Goal: Task Accomplishment & Management: Use online tool/utility

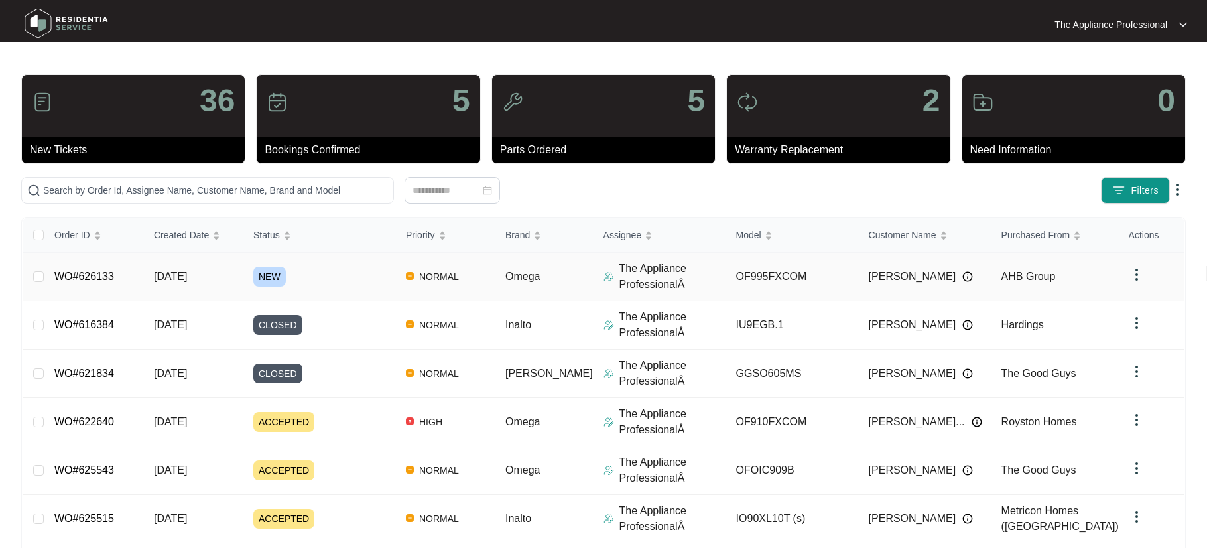
click at [94, 271] on link "WO#626133" at bounding box center [84, 276] width 60 height 11
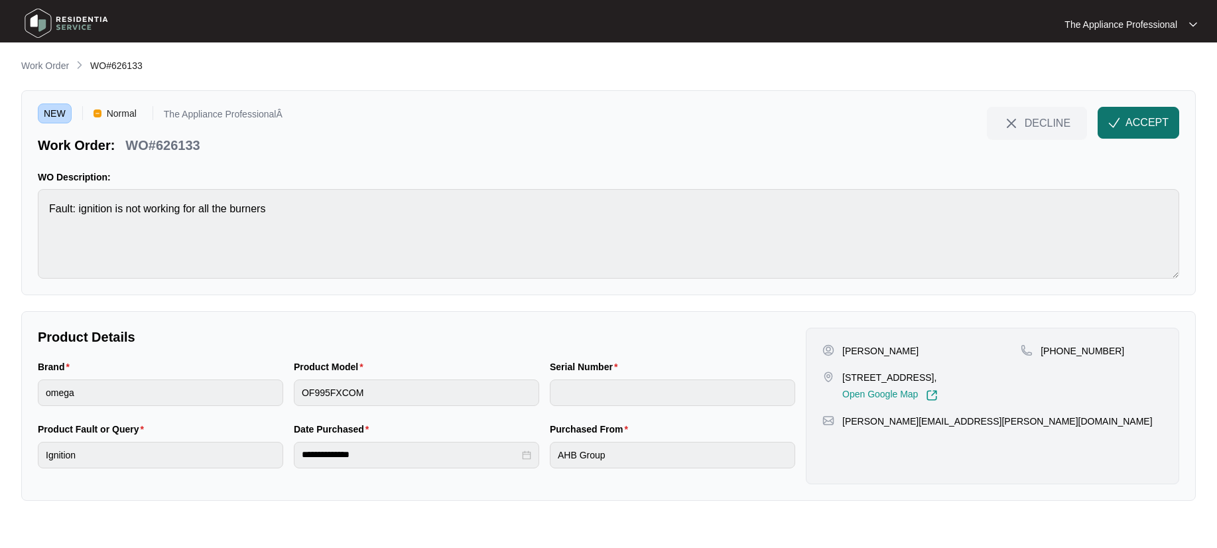
click at [1123, 124] on button "ACCEPT" at bounding box center [1139, 123] width 82 height 32
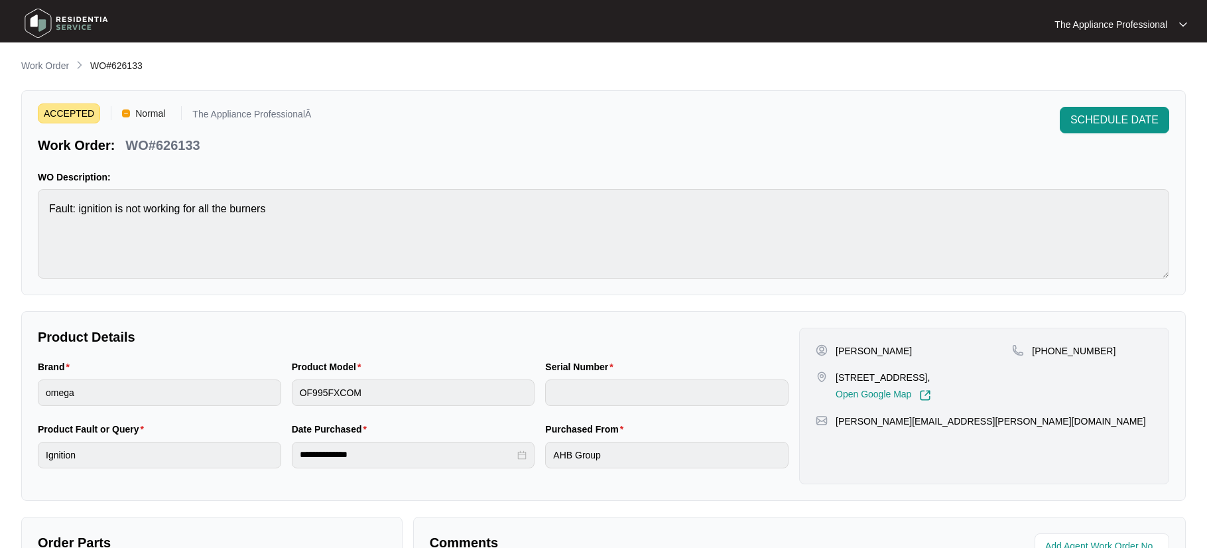
click at [46, 26] on img at bounding box center [66, 23] width 93 height 40
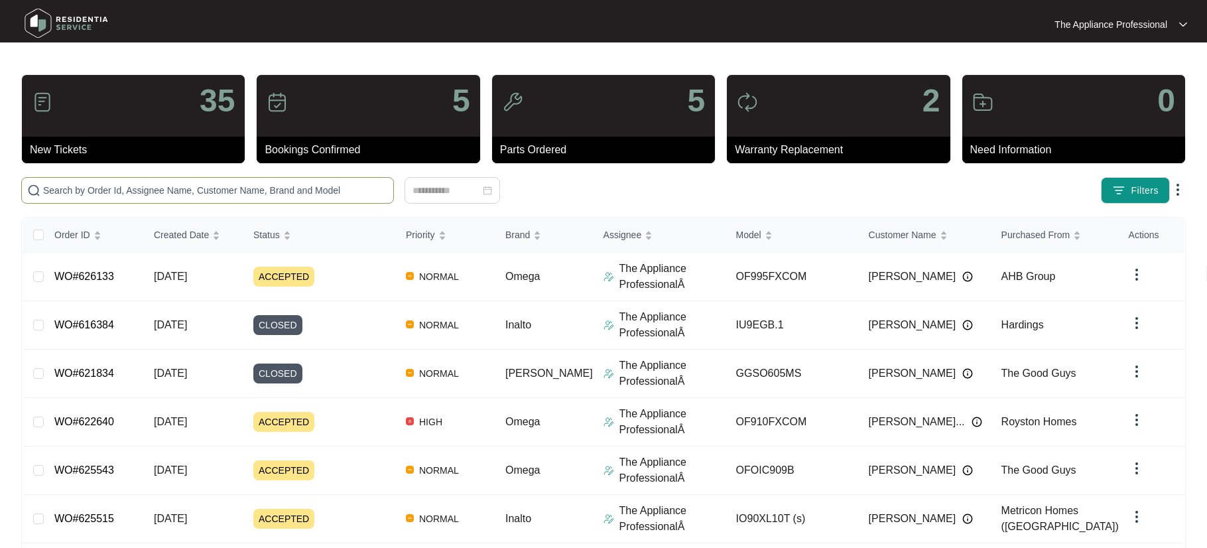
click at [138, 194] on input "text" at bounding box center [215, 190] width 345 height 15
type input "W"
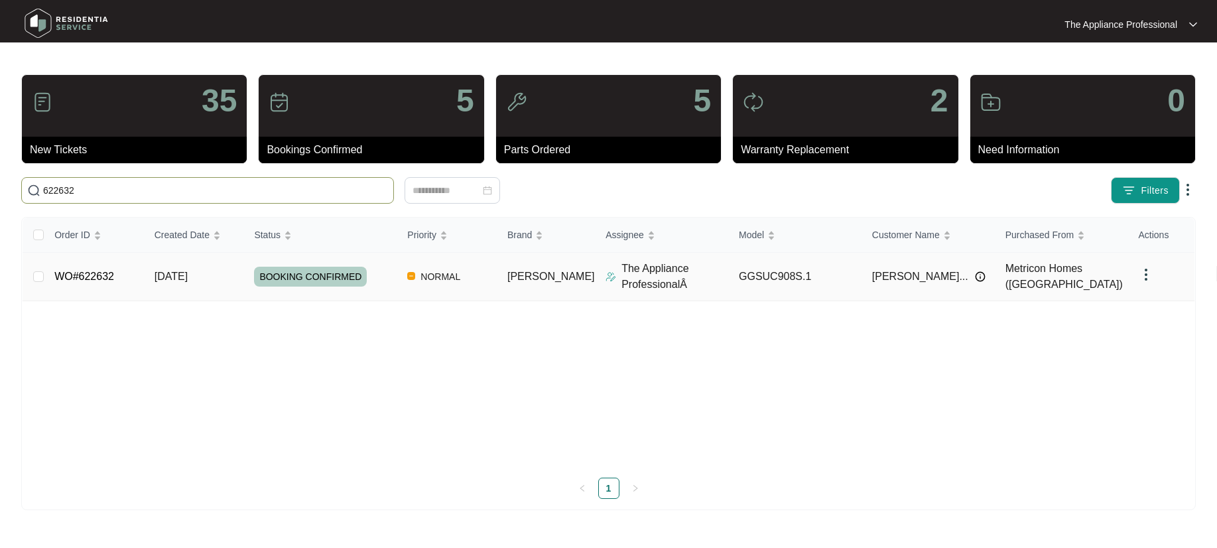
type input "622632"
click at [188, 276] on span "[DATE]" at bounding box center [171, 276] width 33 height 11
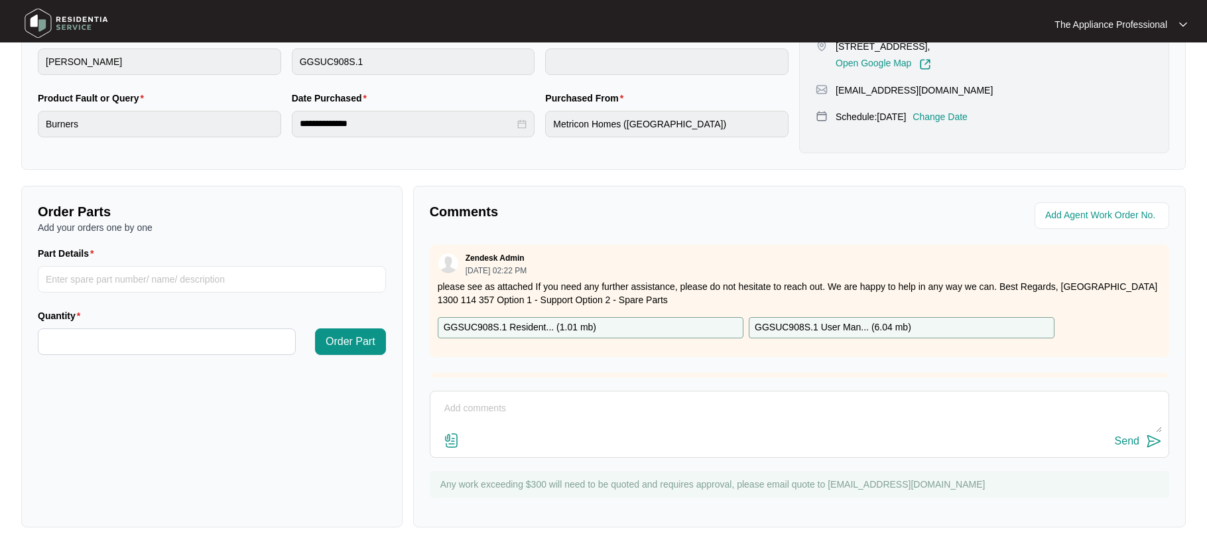
scroll to position [332, 0]
click at [496, 411] on textarea at bounding box center [799, 414] width 725 height 34
type textarea "Found wok burner TC not making contact reset TC put back together tested ok."
click at [1159, 440] on img at bounding box center [1154, 440] width 16 height 16
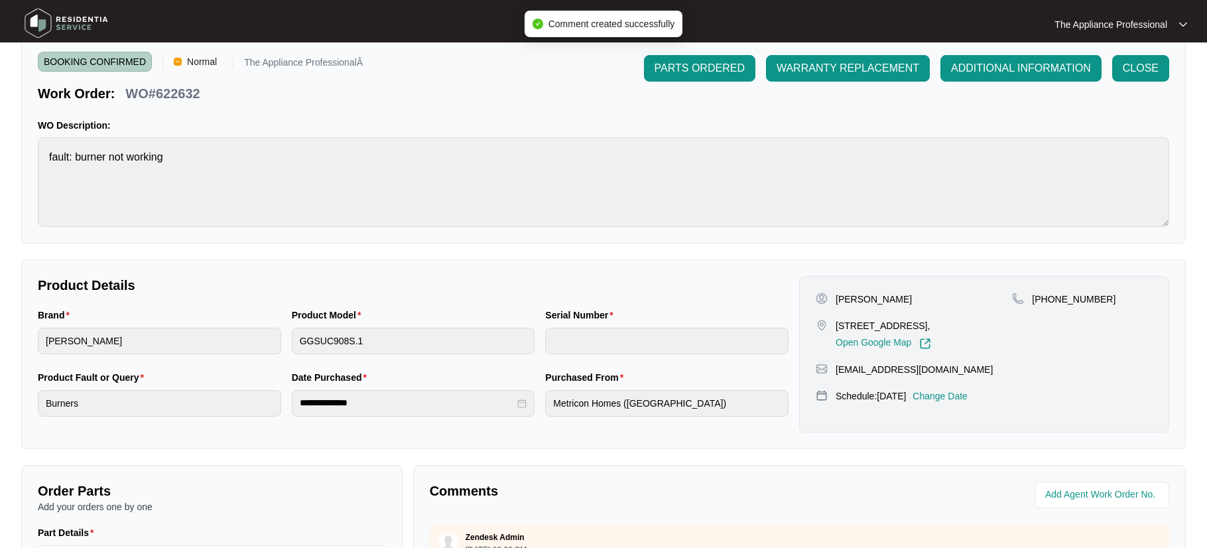
scroll to position [0, 0]
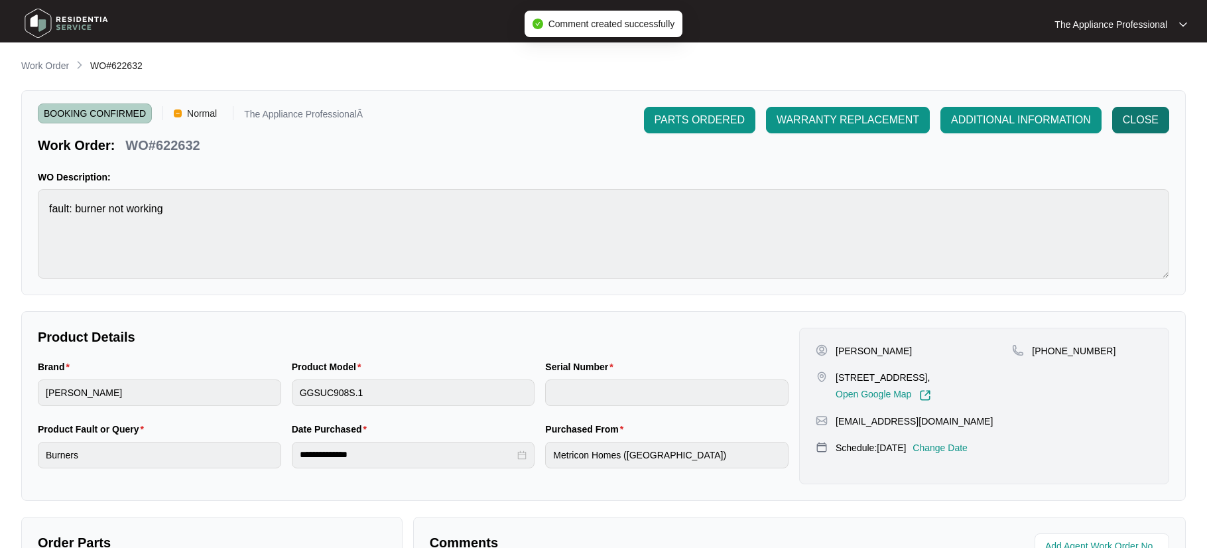
click at [1134, 125] on span "CLOSE" at bounding box center [1141, 120] width 36 height 16
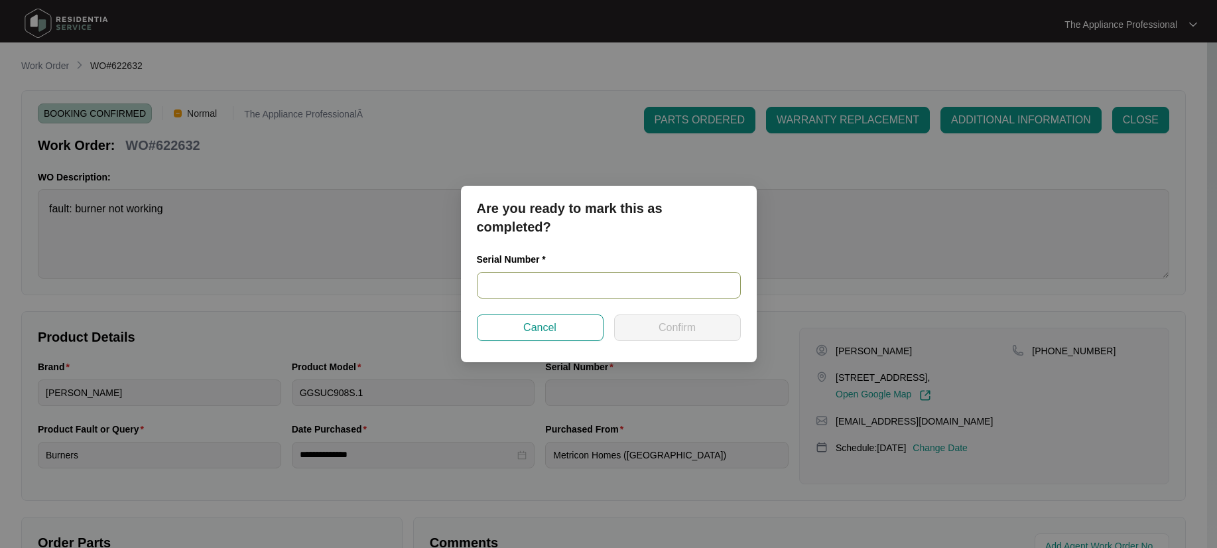
click at [601, 283] on input "text" at bounding box center [609, 285] width 264 height 27
type input "2025040038"
click at [680, 329] on span "Confirm" at bounding box center [677, 328] width 37 height 16
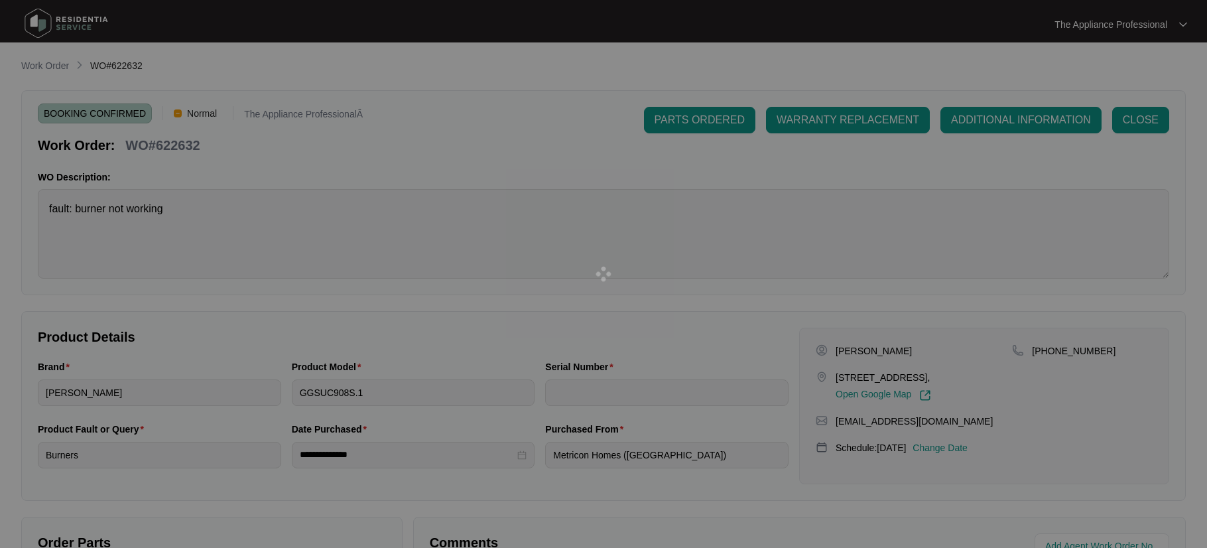
type input "2025040038"
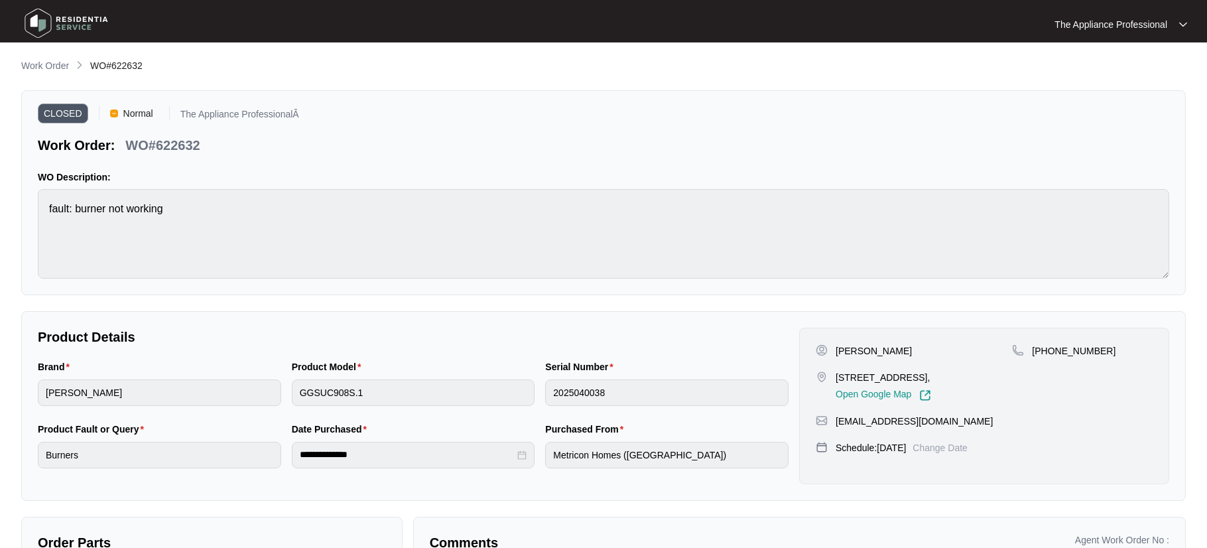
click at [42, 25] on img at bounding box center [66, 23] width 93 height 40
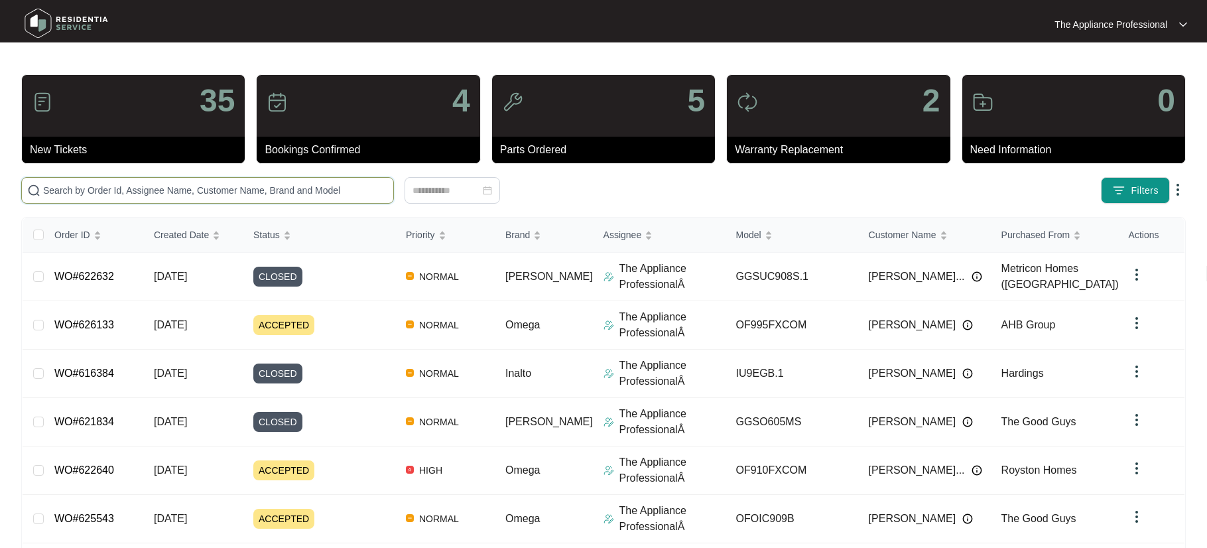
click at [82, 186] on input "text" at bounding box center [215, 190] width 345 height 15
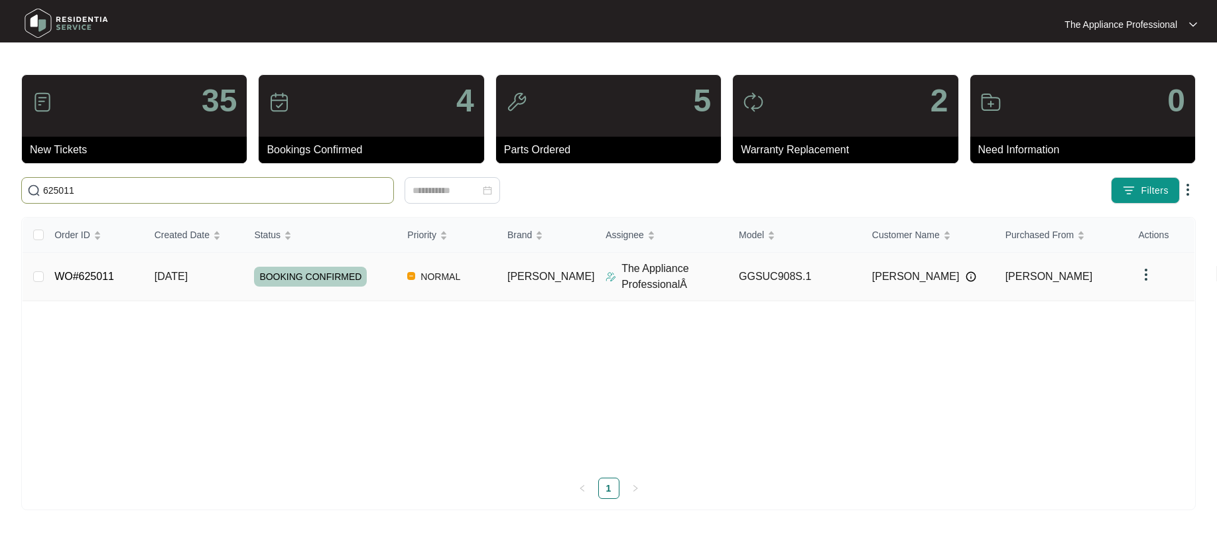
type input "625011"
click at [92, 279] on link "WO#625011" at bounding box center [84, 276] width 60 height 11
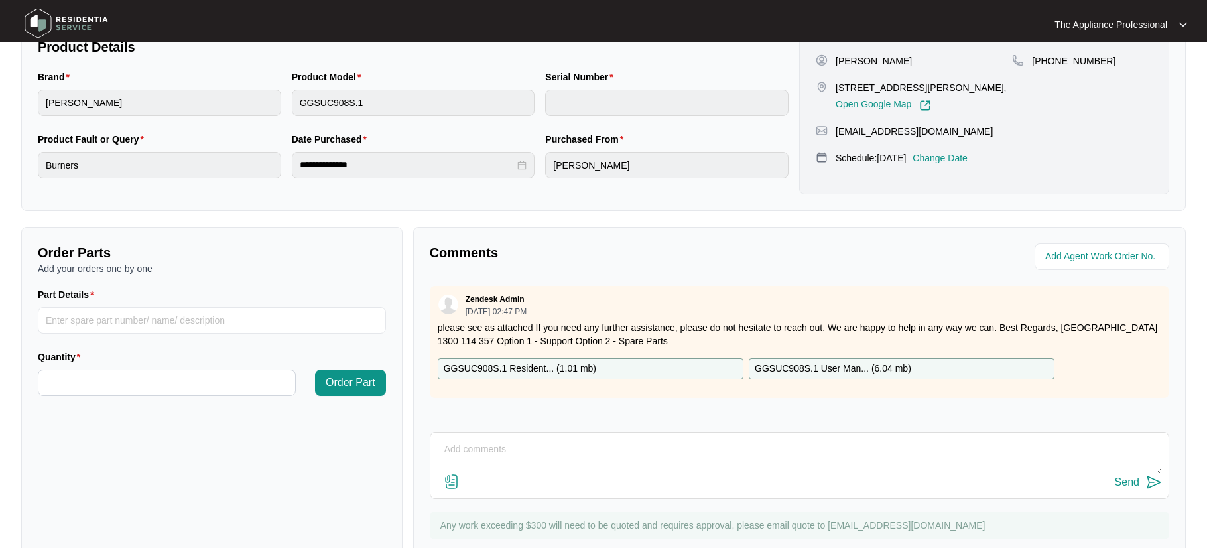
scroll to position [302, 0]
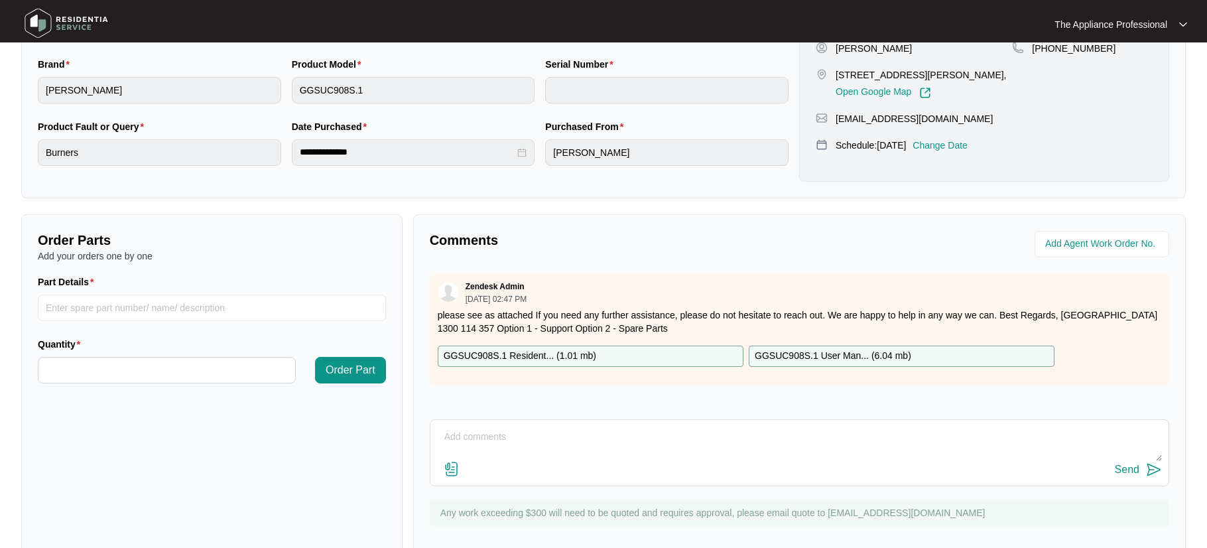
click at [490, 440] on textarea at bounding box center [799, 443] width 725 height 34
type textarea "Found that the ignition switch out of position re aligned and tested ok."
click at [1155, 469] on img at bounding box center [1154, 470] width 16 height 16
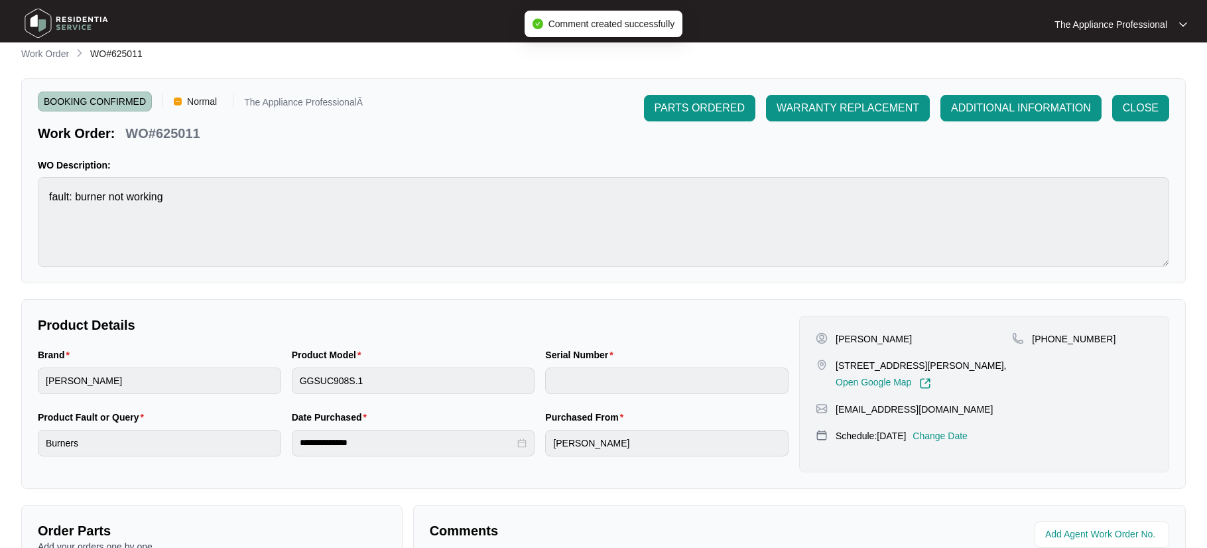
scroll to position [0, 0]
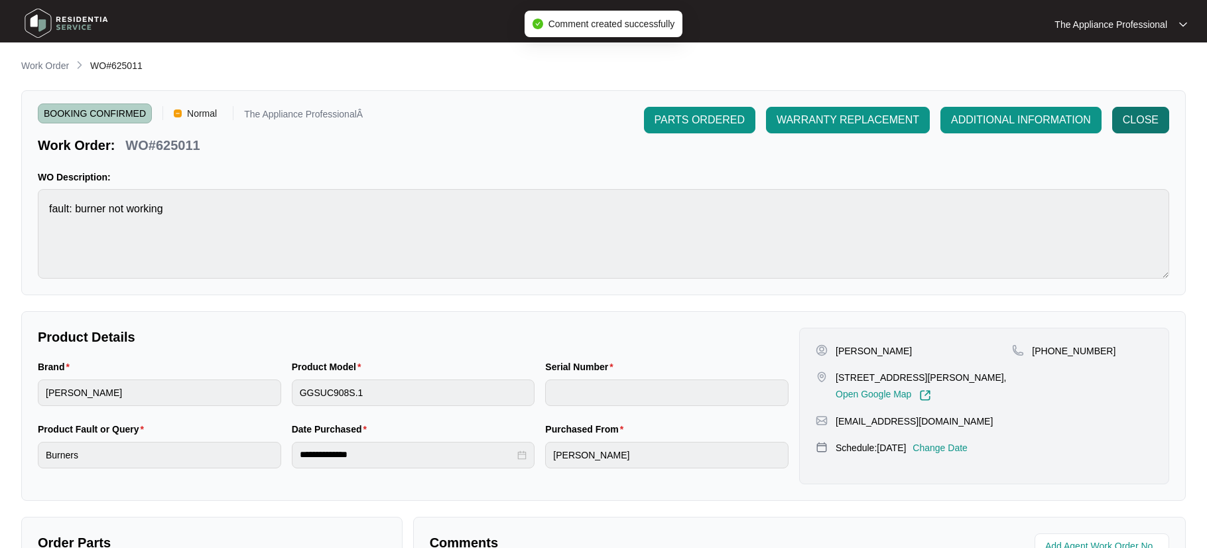
click at [1132, 118] on span "CLOSE" at bounding box center [1141, 120] width 36 height 16
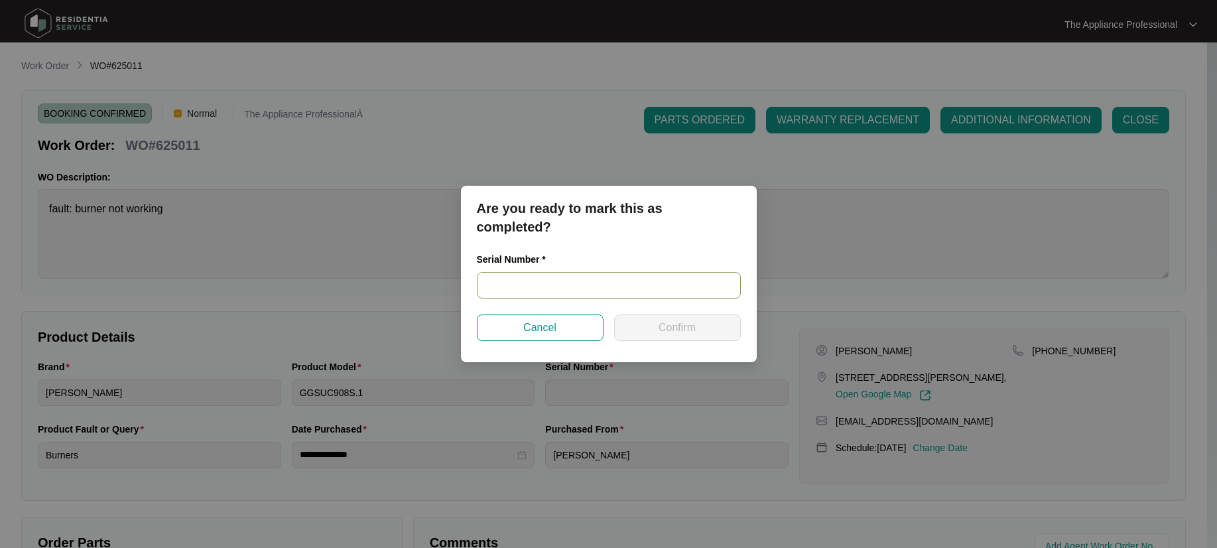
click at [539, 289] on input "text" at bounding box center [609, 285] width 264 height 27
type input "2025030106"
click at [643, 328] on button "Confirm" at bounding box center [677, 327] width 127 height 27
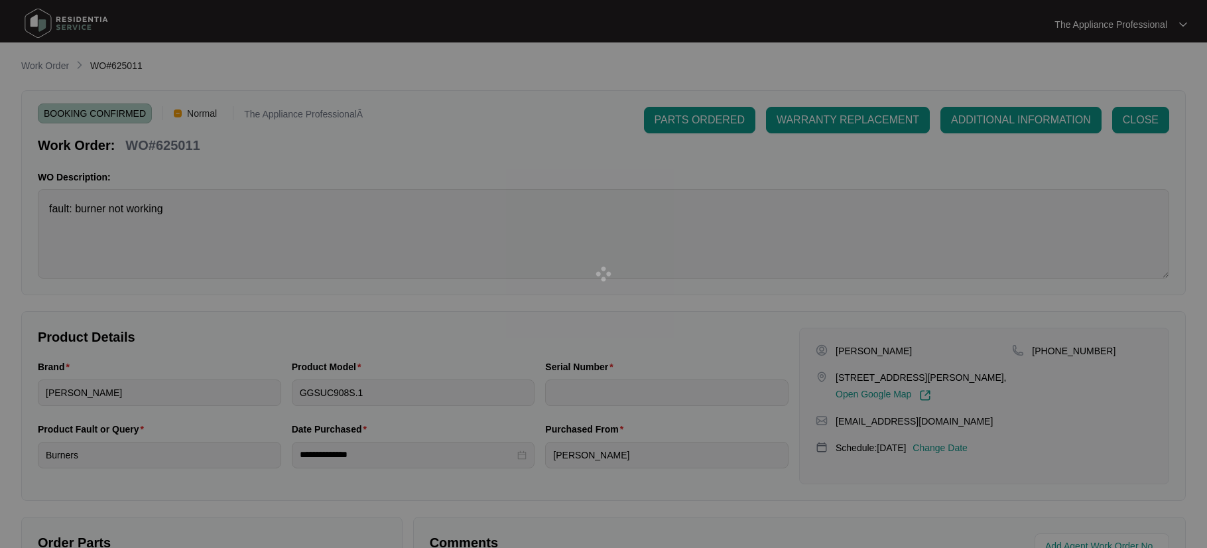
type input "2025030106"
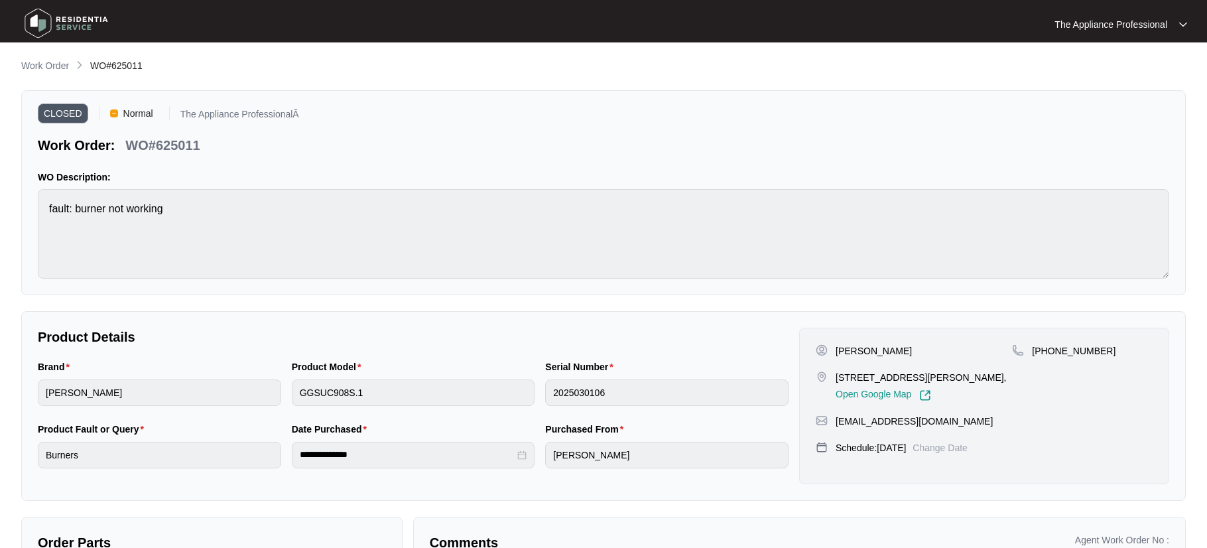
click at [37, 25] on img at bounding box center [66, 23] width 93 height 40
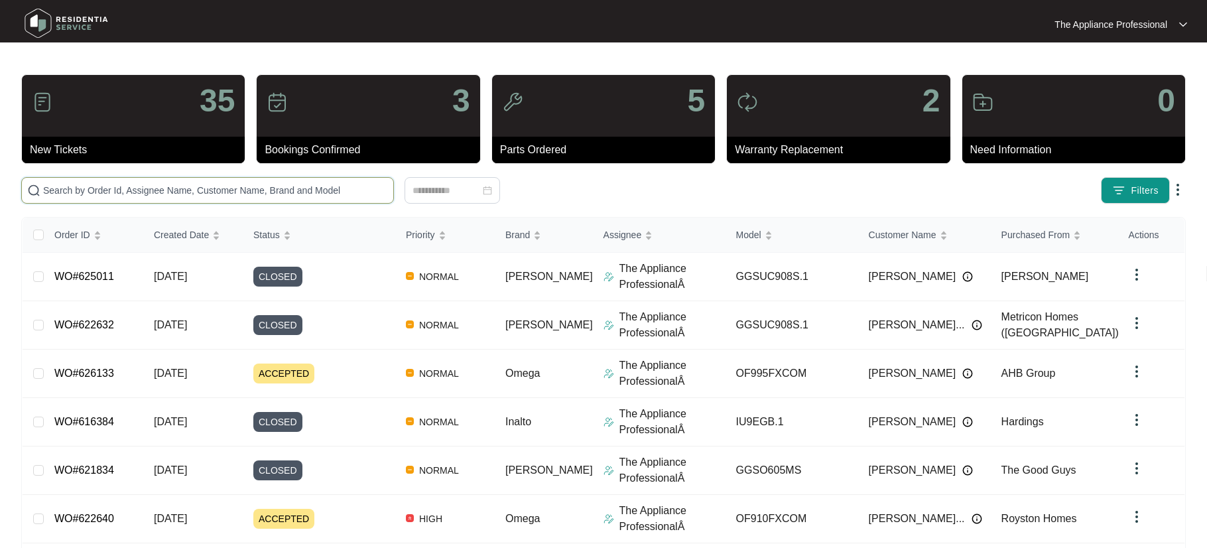
click at [74, 187] on input "text" at bounding box center [215, 190] width 345 height 15
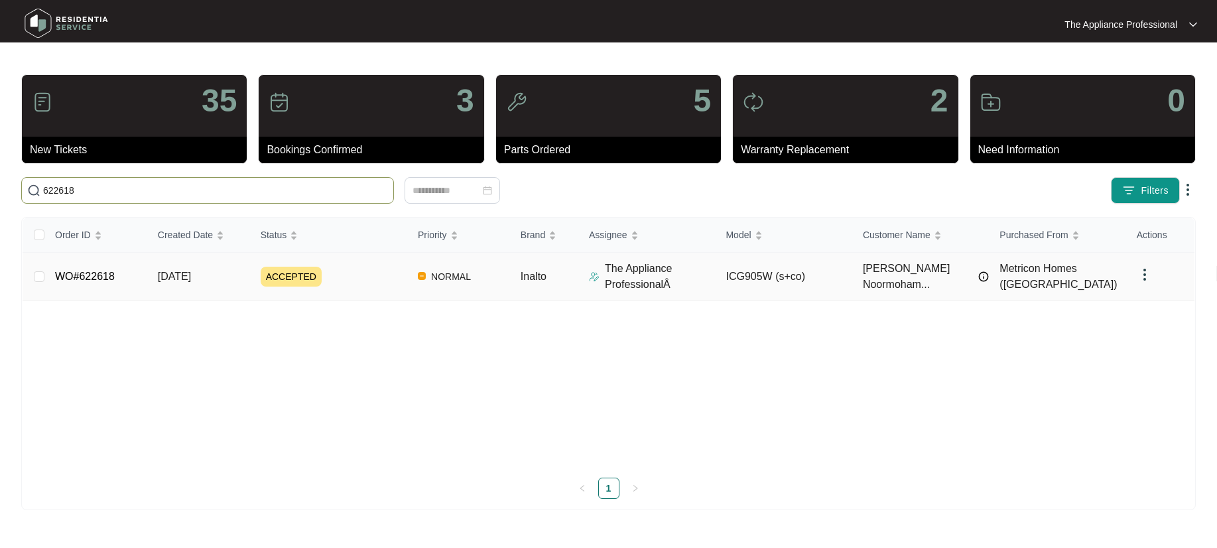
type input "622618"
click at [99, 278] on link "WO#622618" at bounding box center [85, 276] width 60 height 11
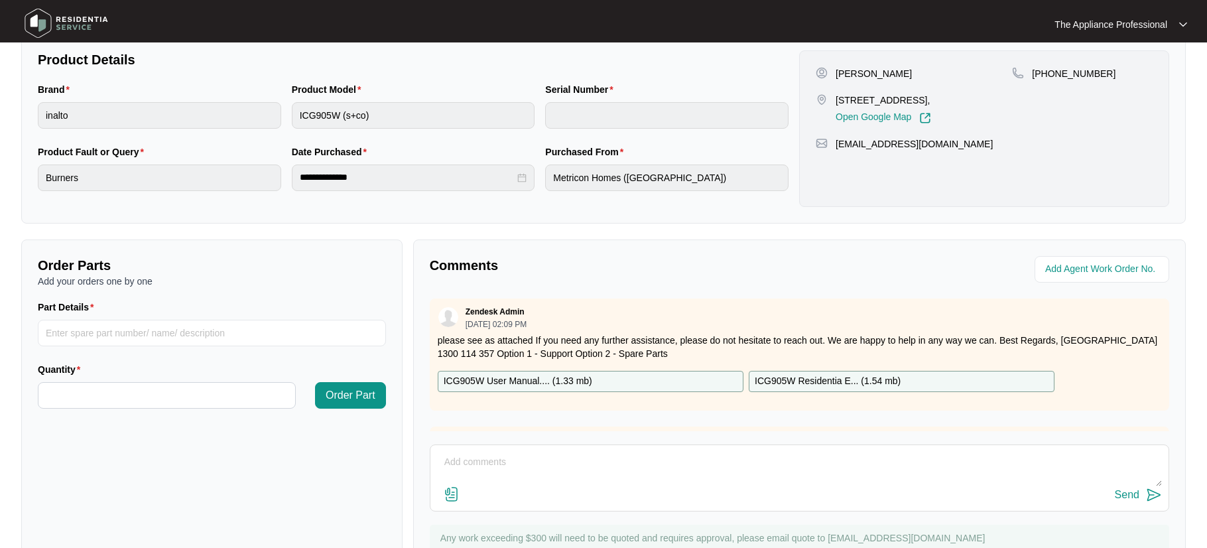
scroll to position [332, 0]
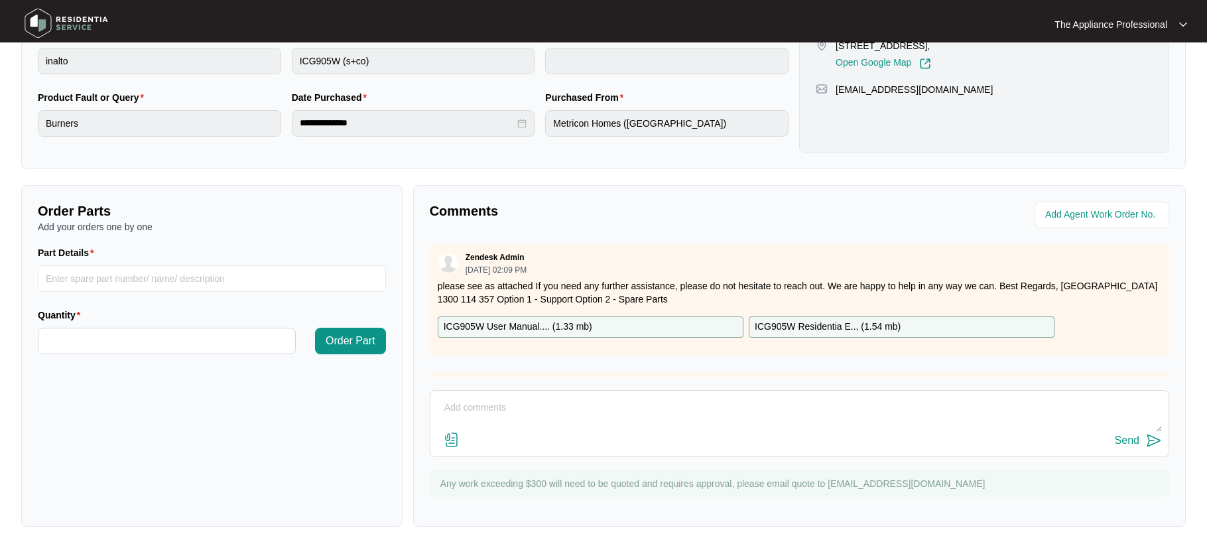
click at [538, 404] on textarea at bounding box center [799, 414] width 725 height 34
type textarea "found injector blocked removed and cleaned and tested ok."
click at [1150, 442] on img at bounding box center [1154, 440] width 16 height 16
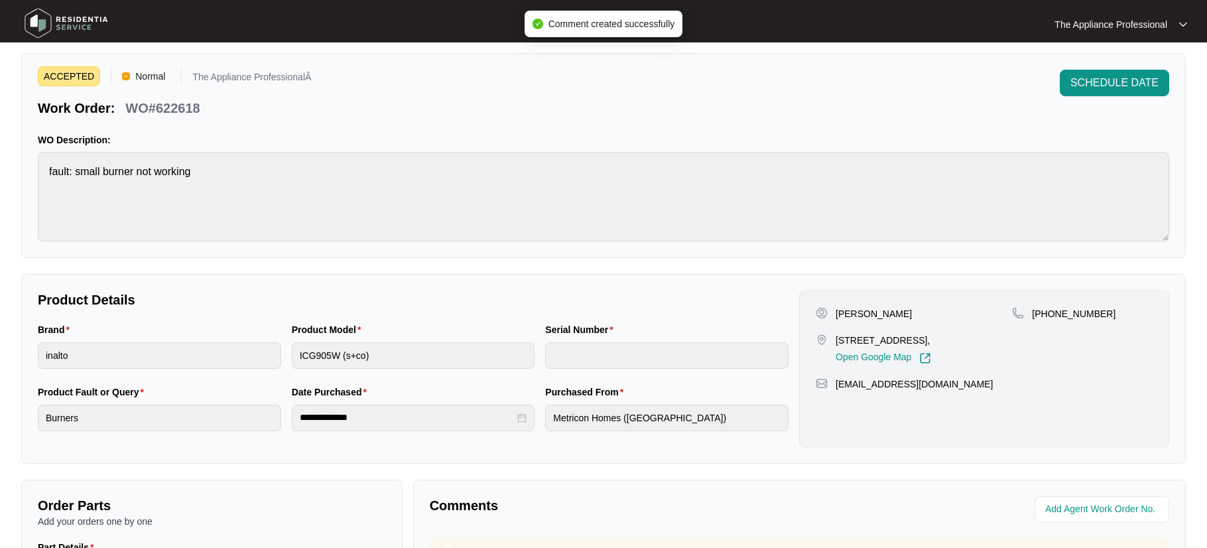
scroll to position [0, 0]
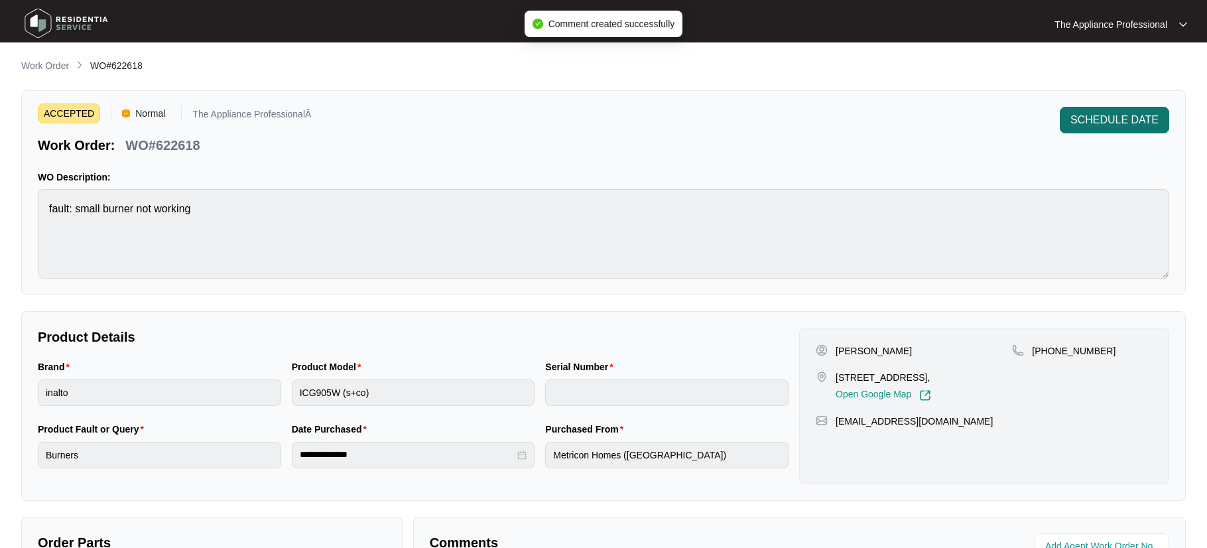
click at [1142, 121] on span "SCHEDULE DATE" at bounding box center [1115, 120] width 88 height 16
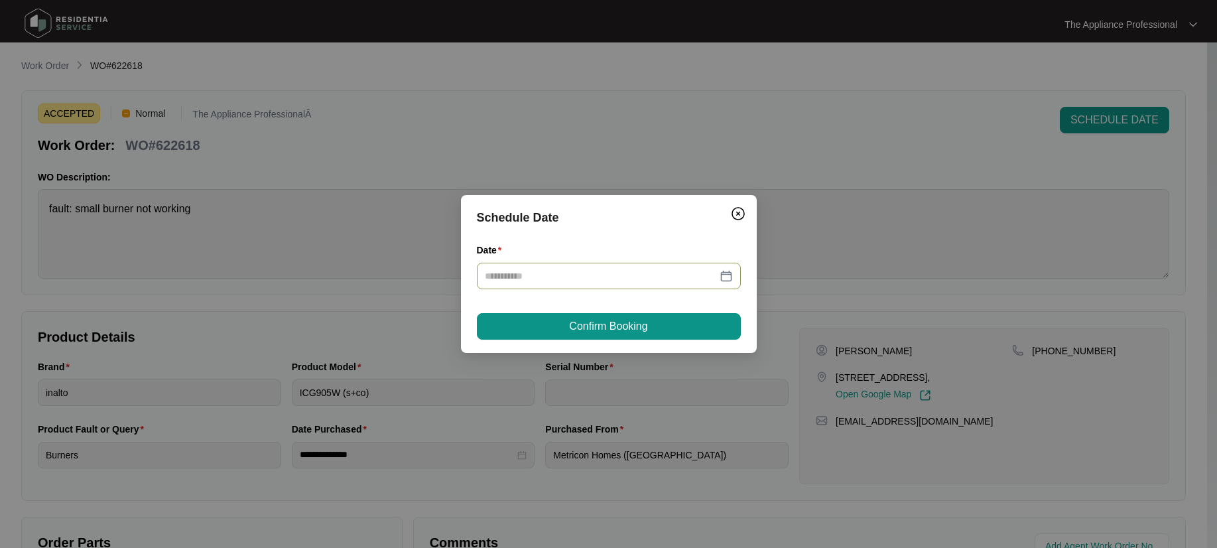
click at [724, 274] on div at bounding box center [609, 276] width 248 height 15
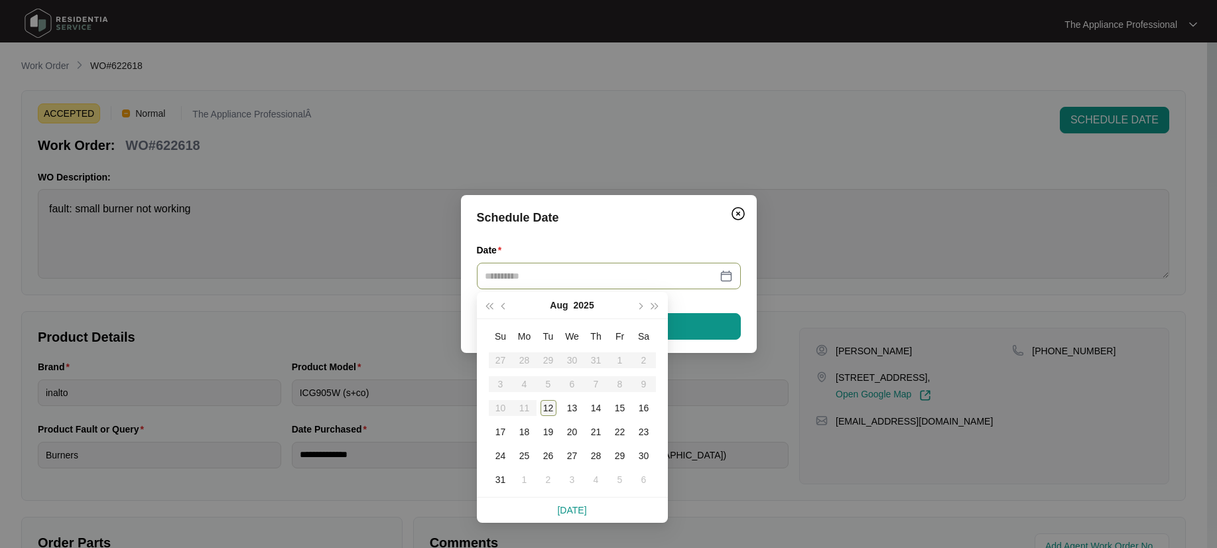
type input "**********"
click at [555, 408] on div "12" at bounding box center [549, 408] width 16 height 16
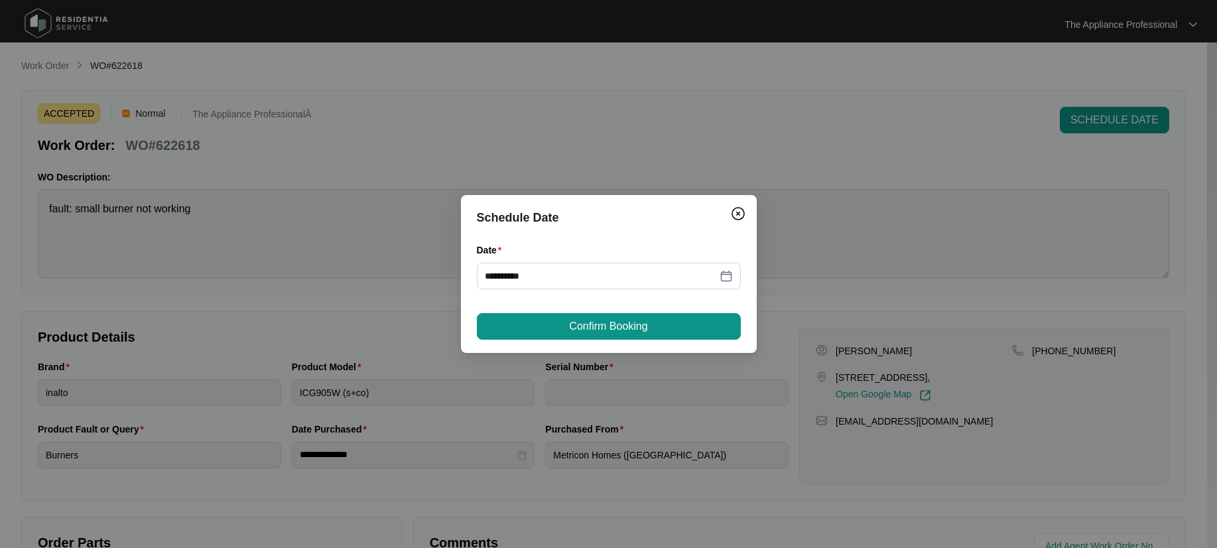
click at [581, 334] on button "Confirm Booking" at bounding box center [609, 326] width 264 height 27
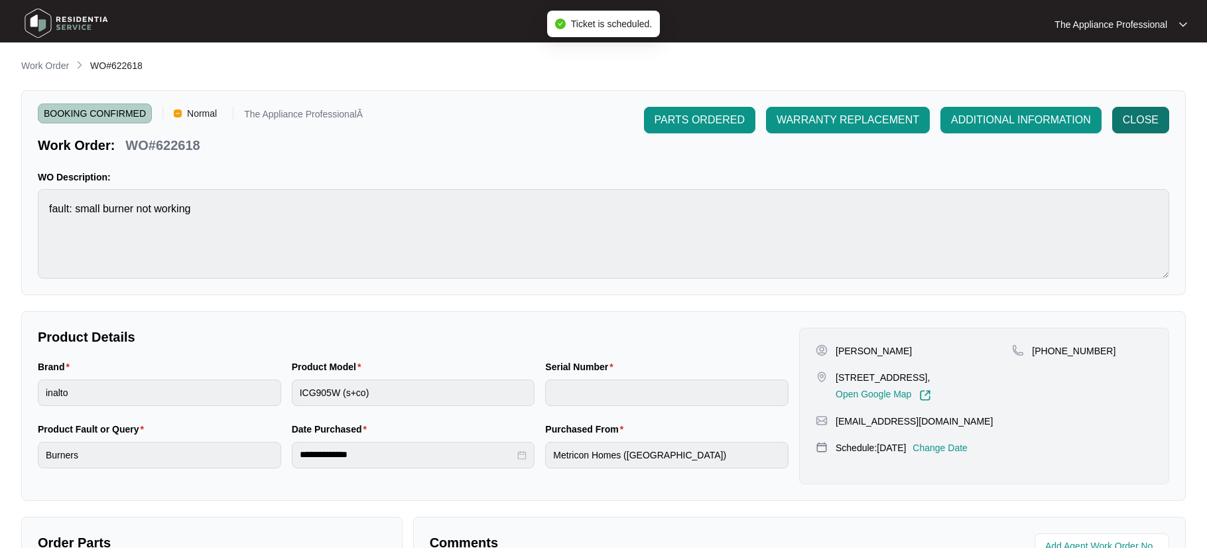
click at [1143, 121] on span "CLOSE" at bounding box center [1141, 120] width 36 height 16
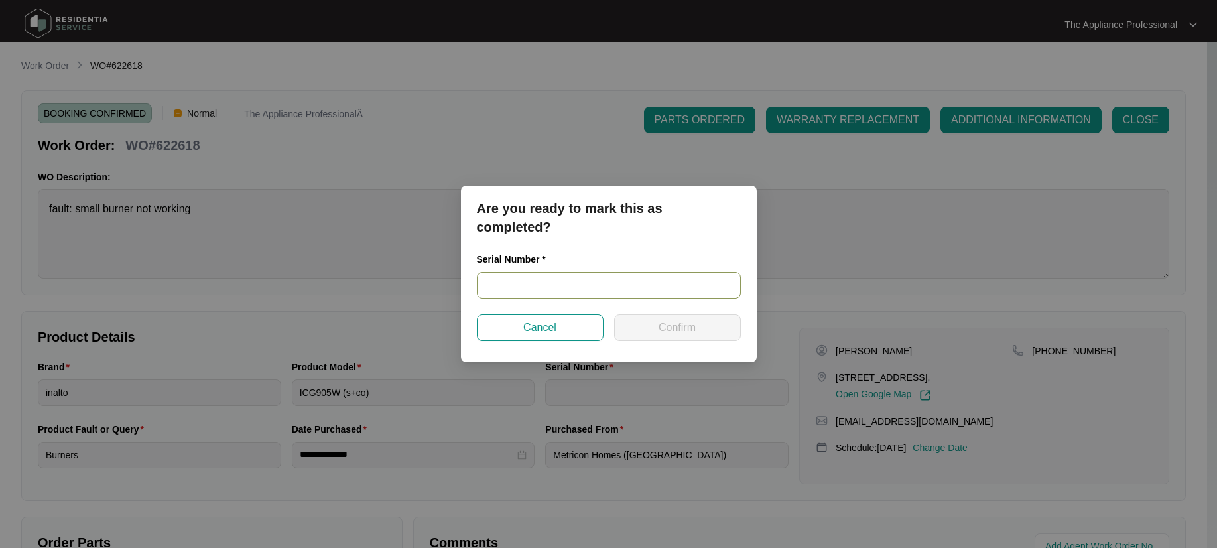
click at [499, 285] on input "text" at bounding box center [609, 285] width 264 height 27
type input "NA"
click at [665, 326] on span "Confirm" at bounding box center [677, 328] width 37 height 16
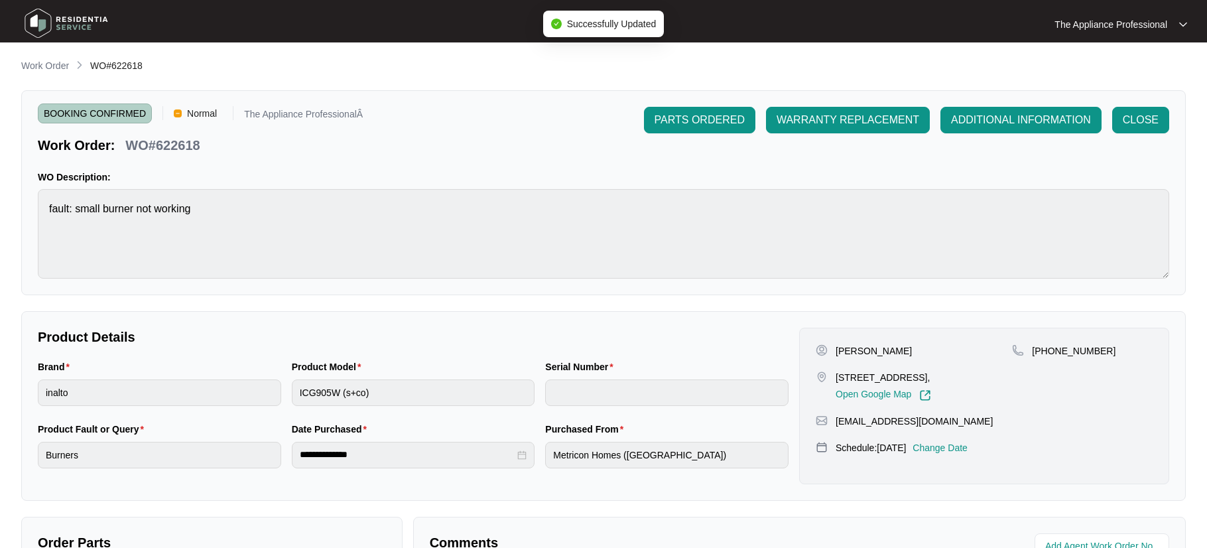
type input "NA"
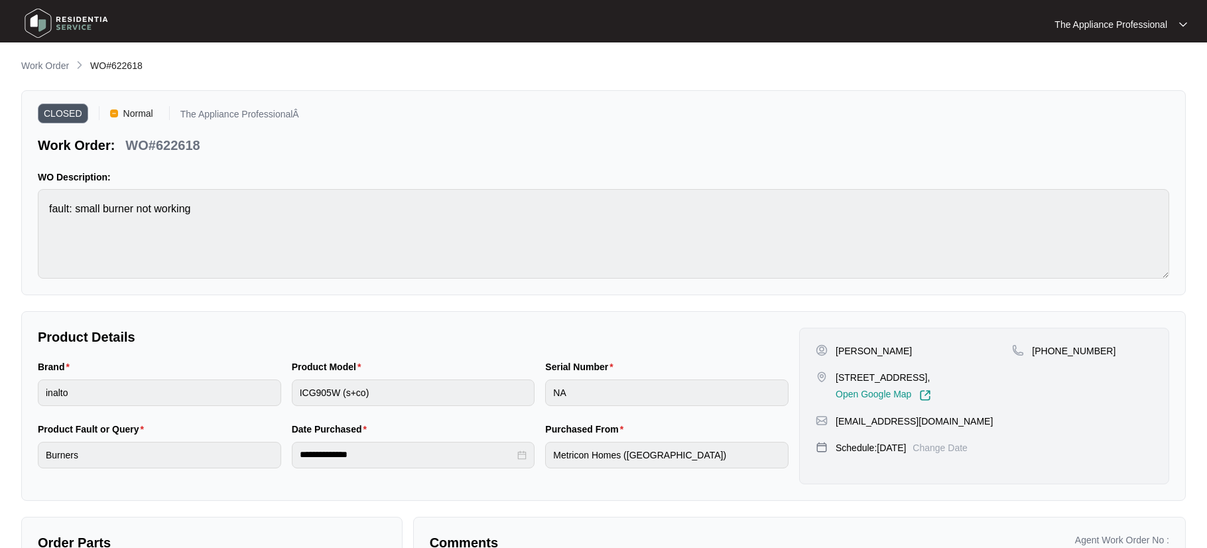
click at [41, 22] on img at bounding box center [66, 23] width 93 height 40
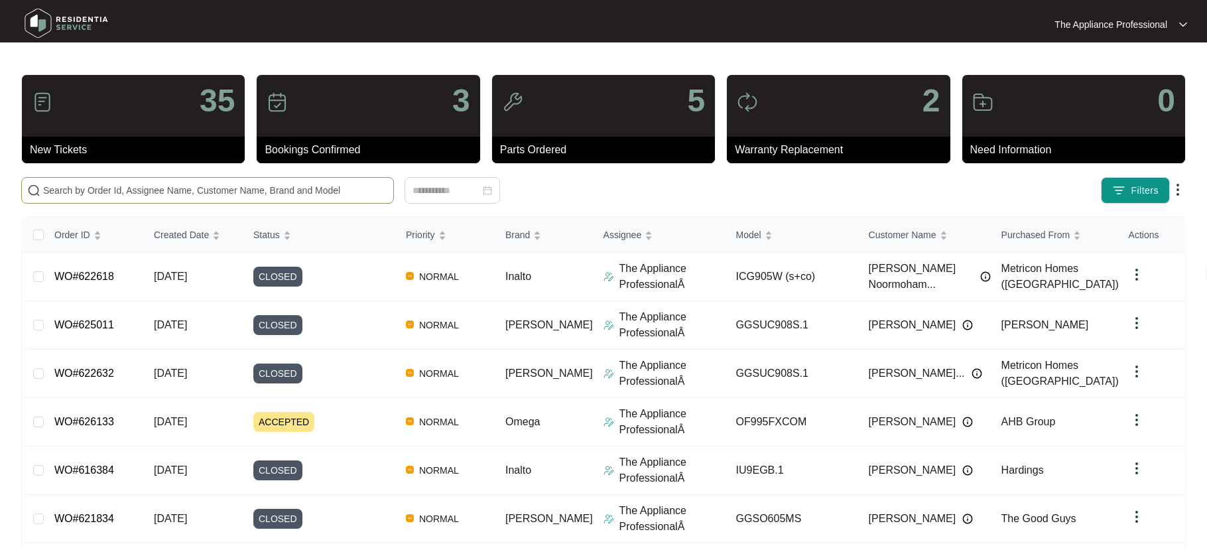
click at [116, 188] on input "text" at bounding box center [215, 190] width 345 height 15
click at [93, 188] on input "text" at bounding box center [215, 190] width 345 height 15
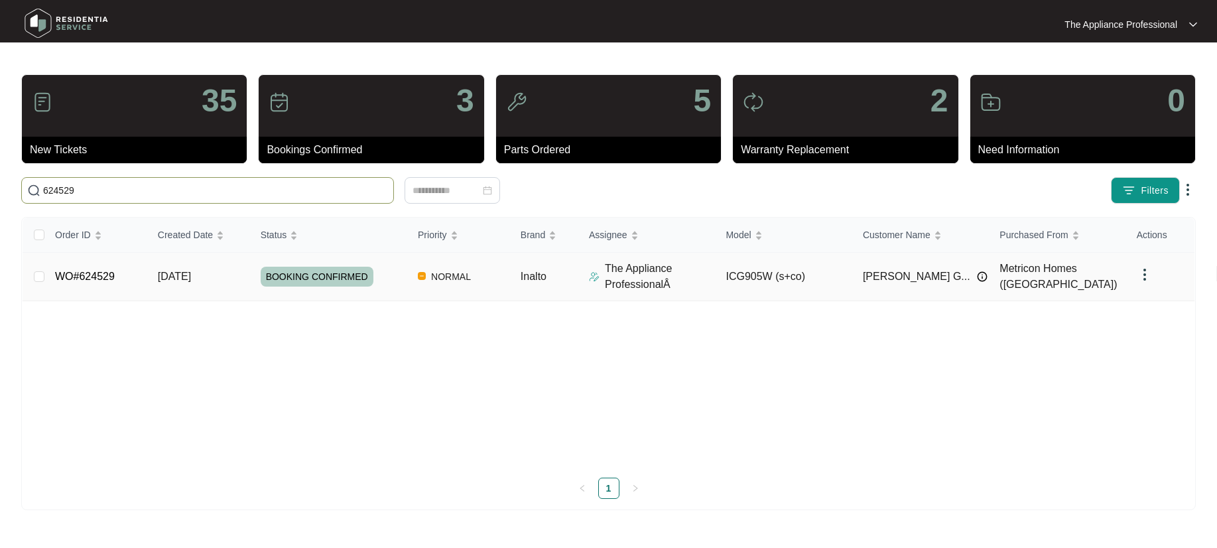
type input "624529"
click at [96, 276] on link "WO#624529" at bounding box center [85, 276] width 60 height 11
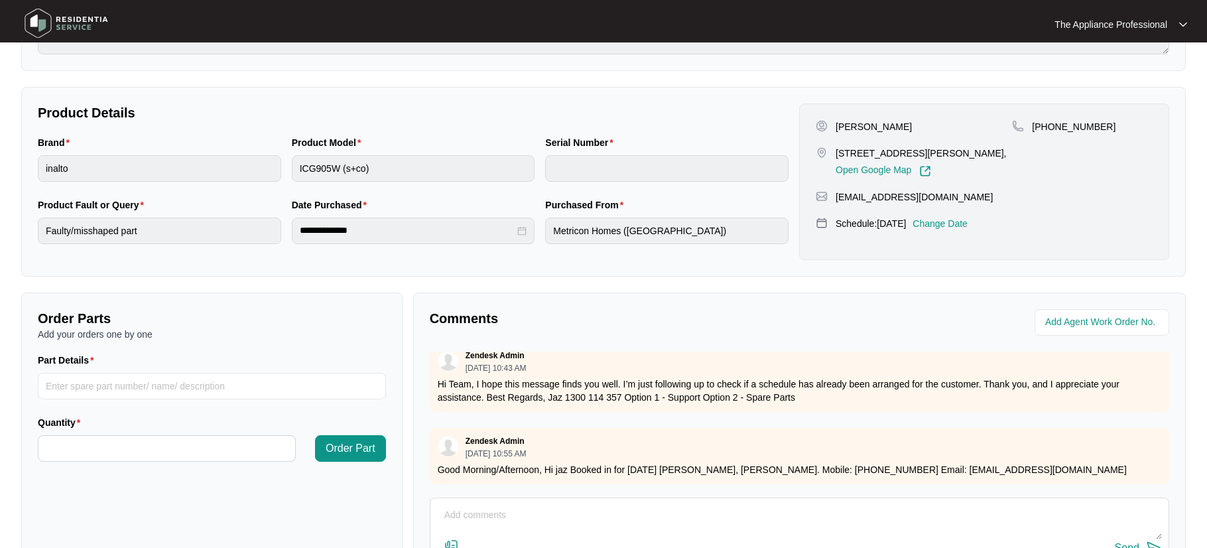
scroll to position [147, 0]
click at [454, 515] on textarea at bounding box center [799, 522] width 725 height 34
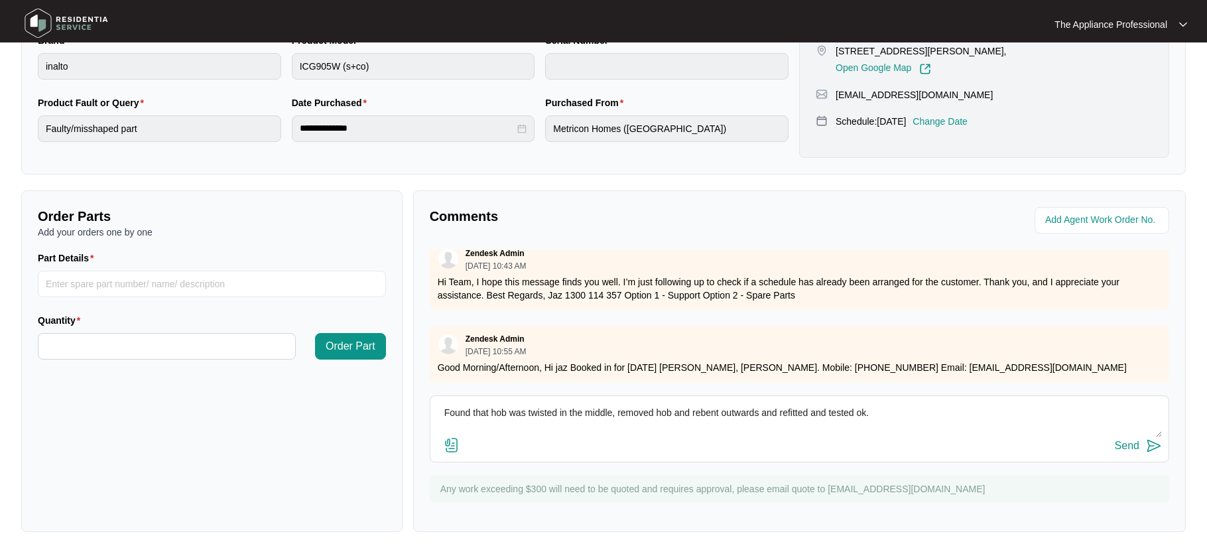
scroll to position [332, 0]
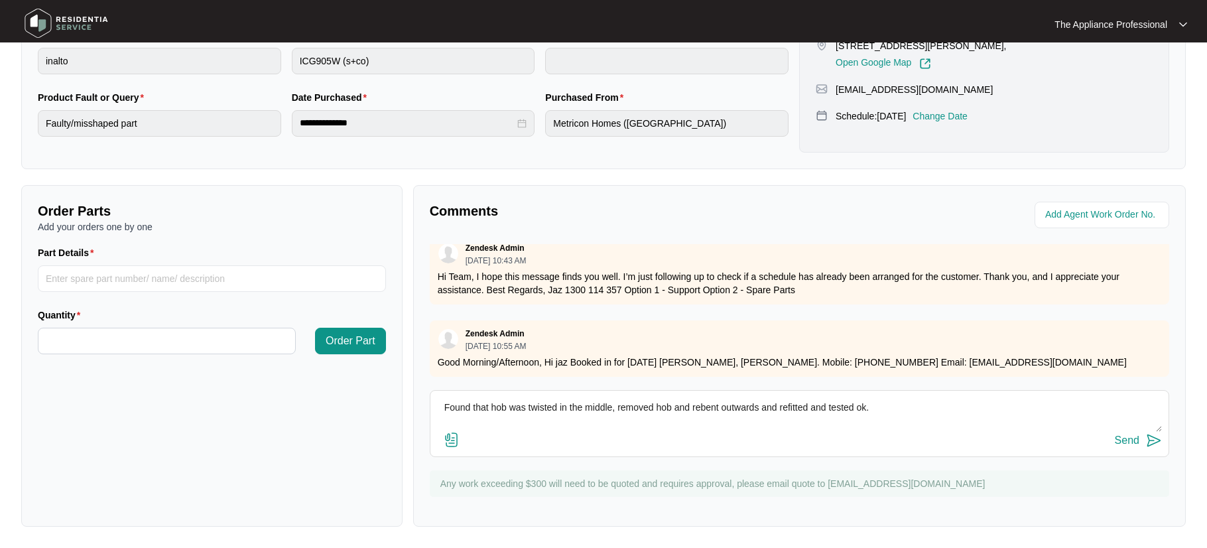
click at [700, 413] on textarea "Found that hob was twisted in the middle, removed hob and rebent outwards and r…" at bounding box center [799, 414] width 725 height 34
type textarea "Found that hob was twisted in the middle, removed hob and re bent outwards and …"
click at [1160, 440] on img at bounding box center [1154, 440] width 16 height 16
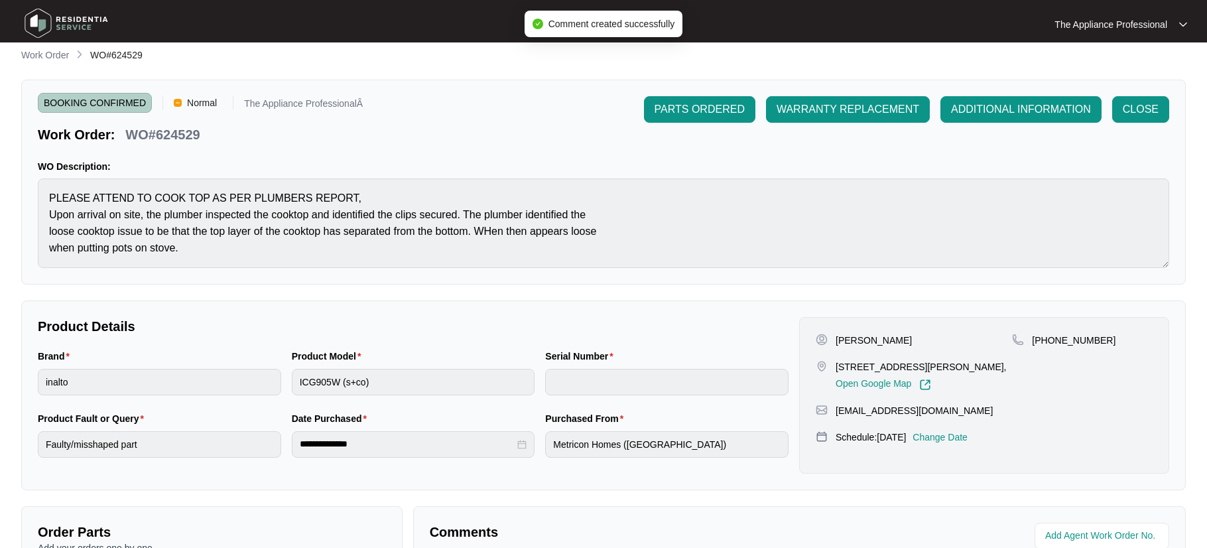
scroll to position [0, 0]
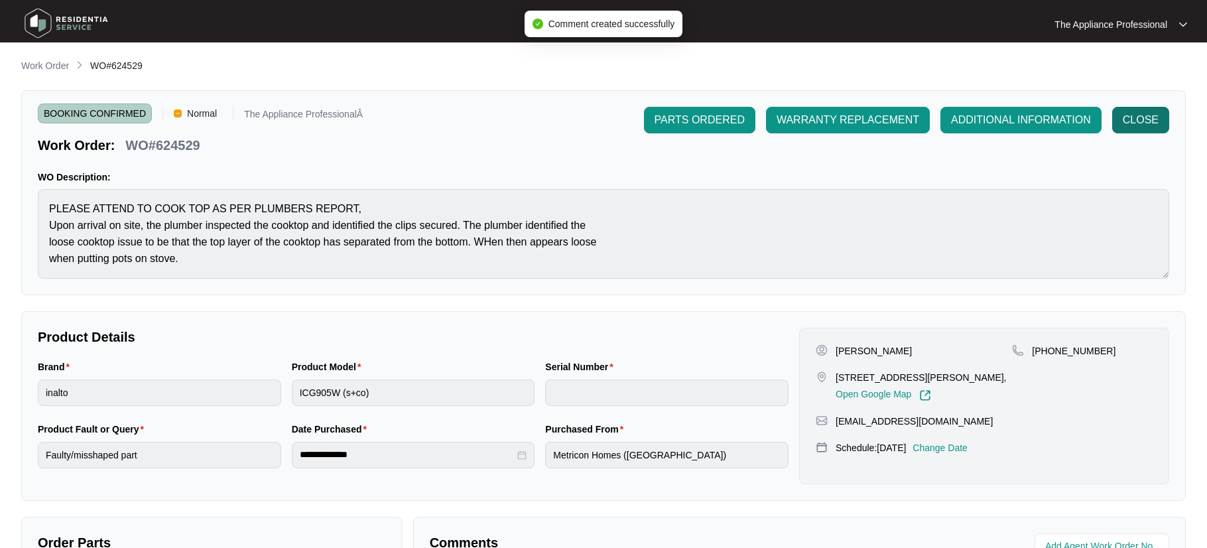
click at [1138, 124] on span "CLOSE" at bounding box center [1141, 120] width 36 height 16
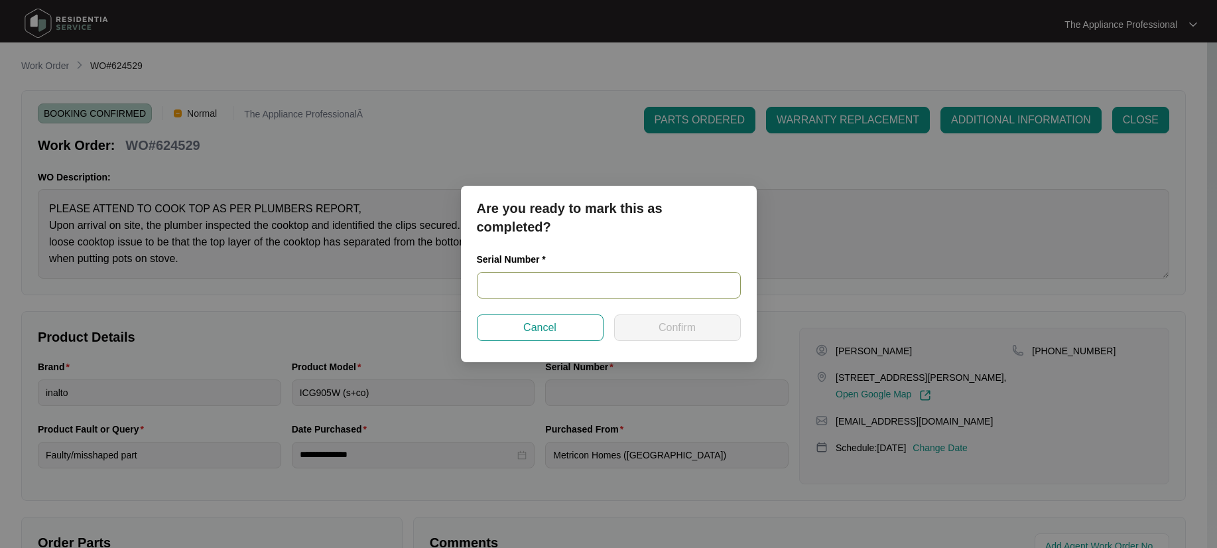
click at [543, 279] on input "text" at bounding box center [609, 285] width 264 height 27
type input "NA"
click at [703, 328] on button "Confirm" at bounding box center [677, 327] width 127 height 27
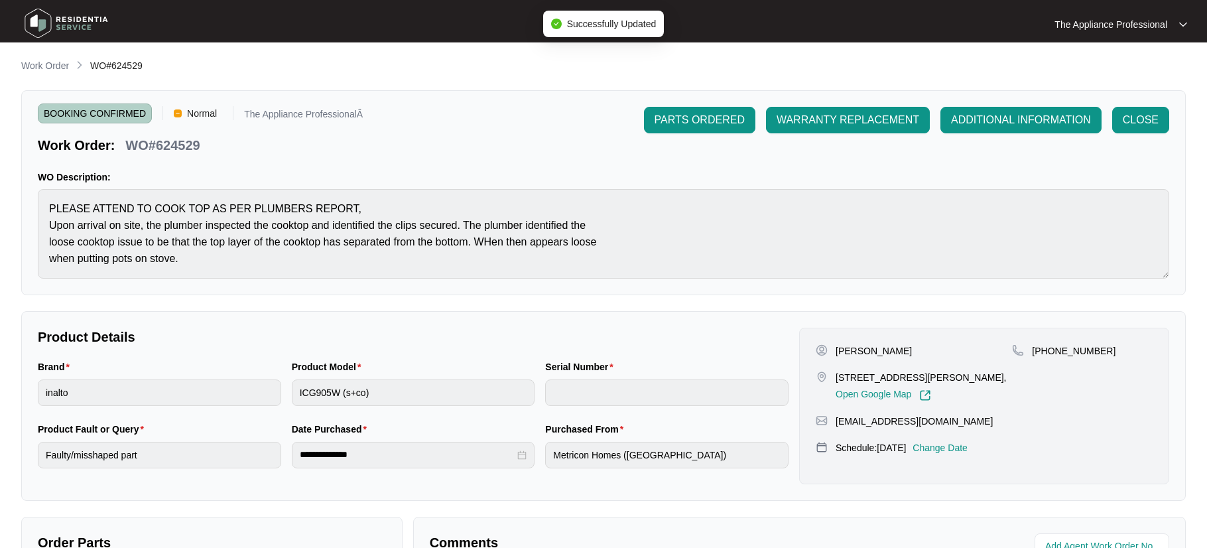
type input "NA"
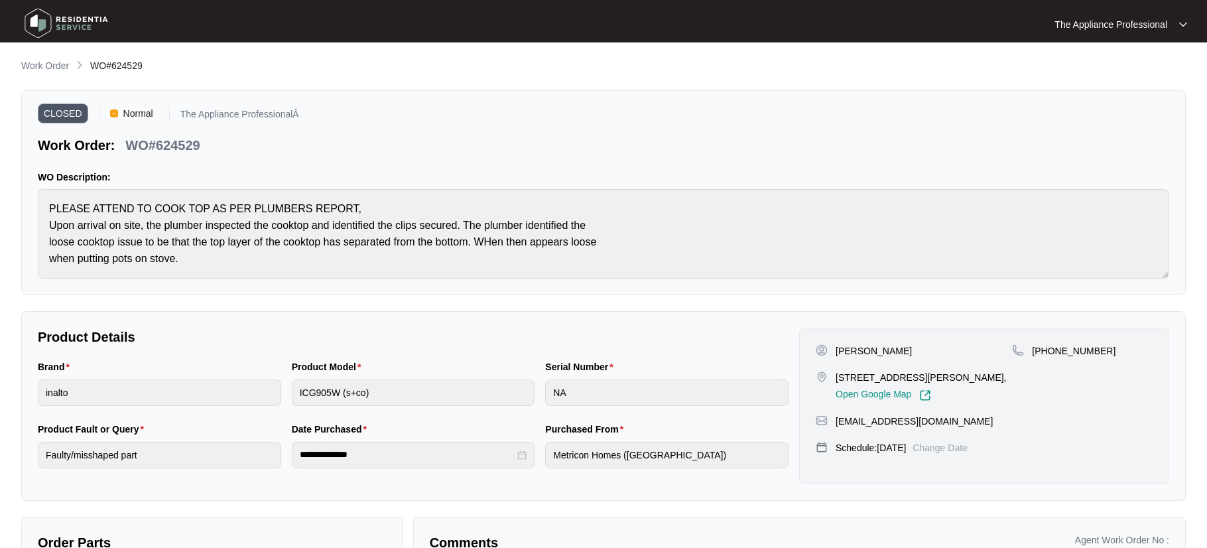
click at [49, 25] on img at bounding box center [66, 23] width 93 height 40
